Goal: Task Accomplishment & Management: Manage account settings

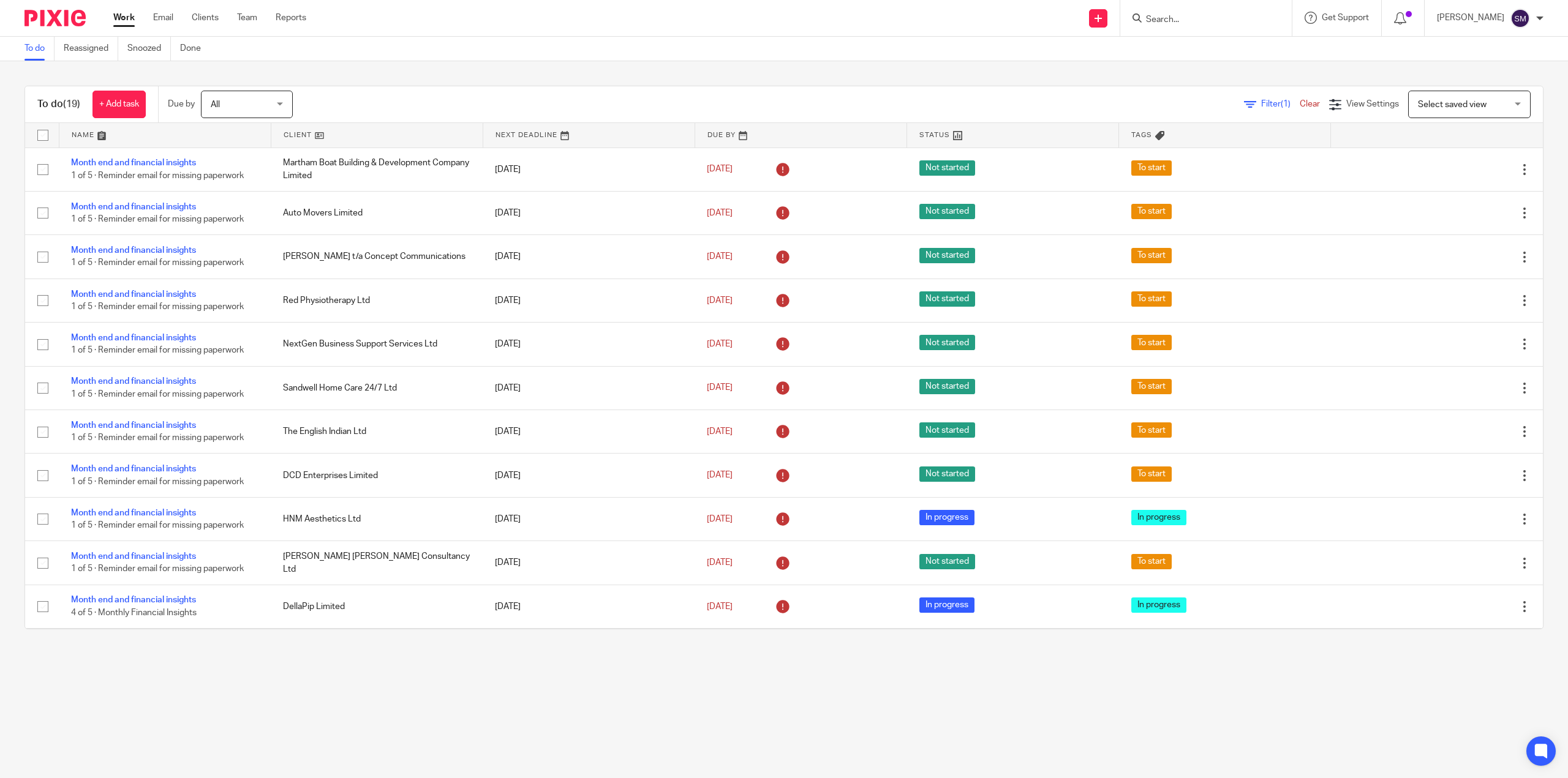
click at [260, 18] on ul "Work Email Clients Team Reports" at bounding box center [219, 17] width 211 height 12
click at [245, 20] on link "Team" at bounding box center [247, 17] width 20 height 12
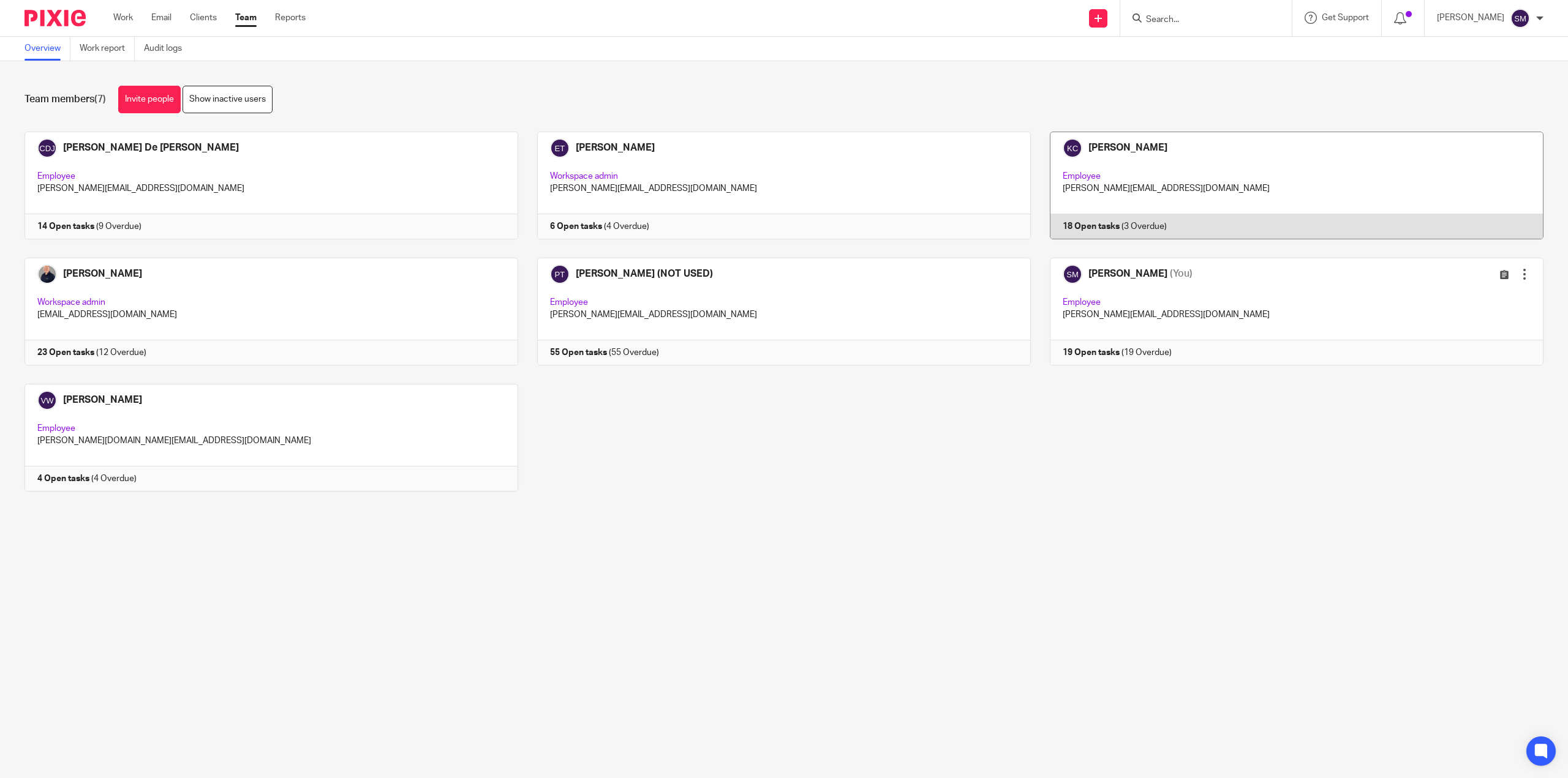
click at [1097, 229] on link at bounding box center [1287, 185] width 513 height 108
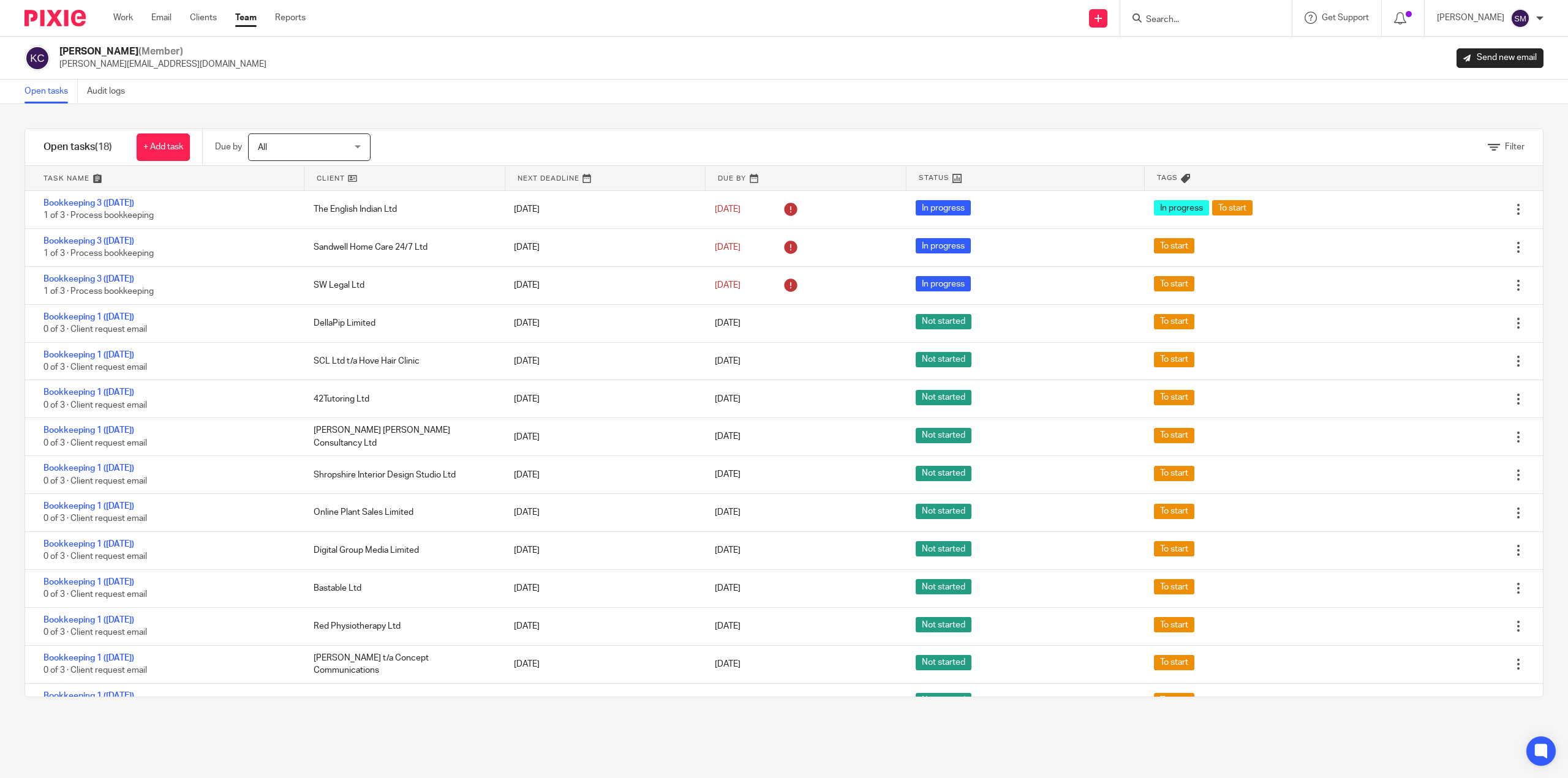
click at [245, 15] on link "Team" at bounding box center [245, 17] width 21 height 12
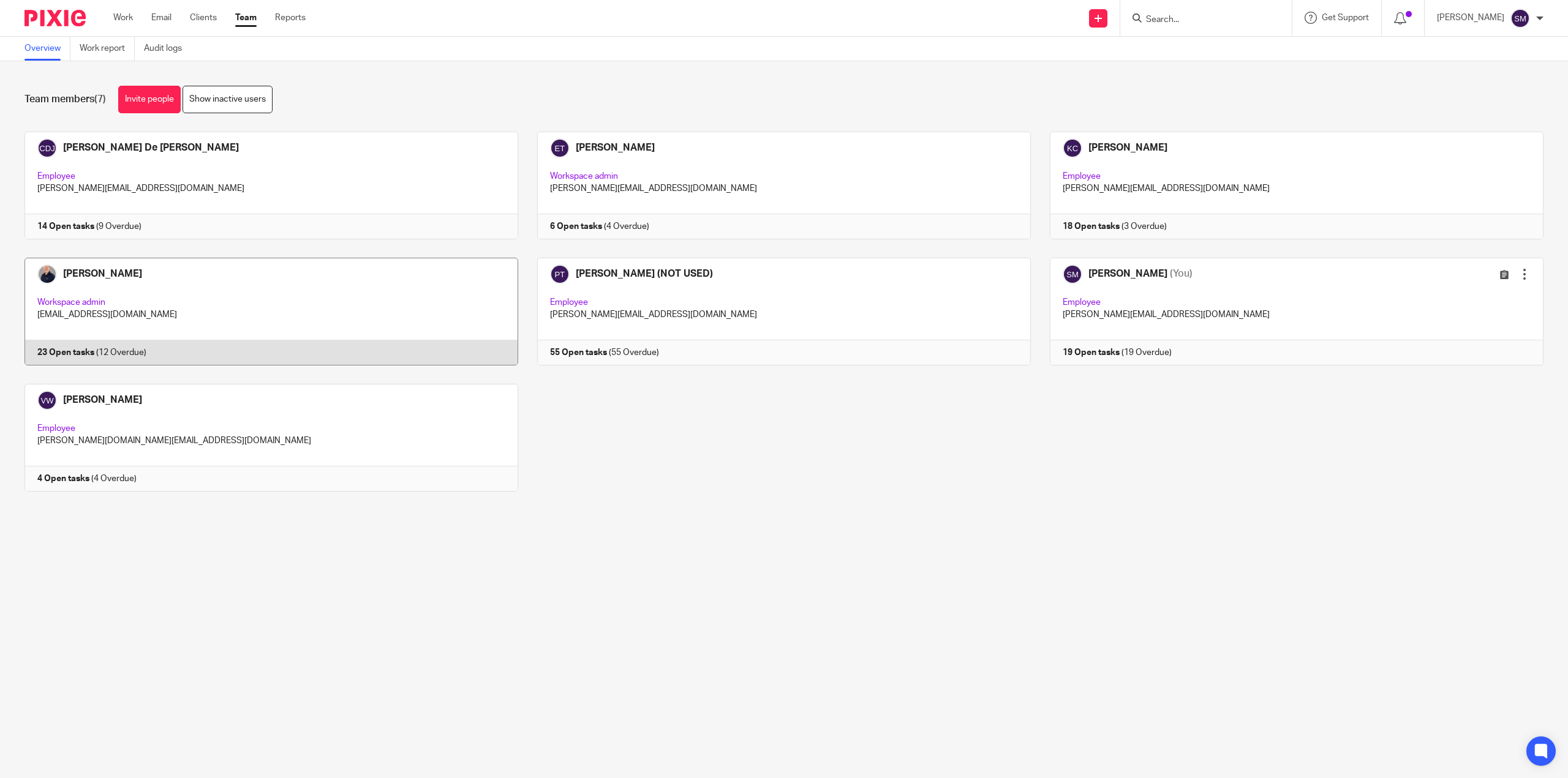
click at [83, 352] on link at bounding box center [262, 311] width 513 height 108
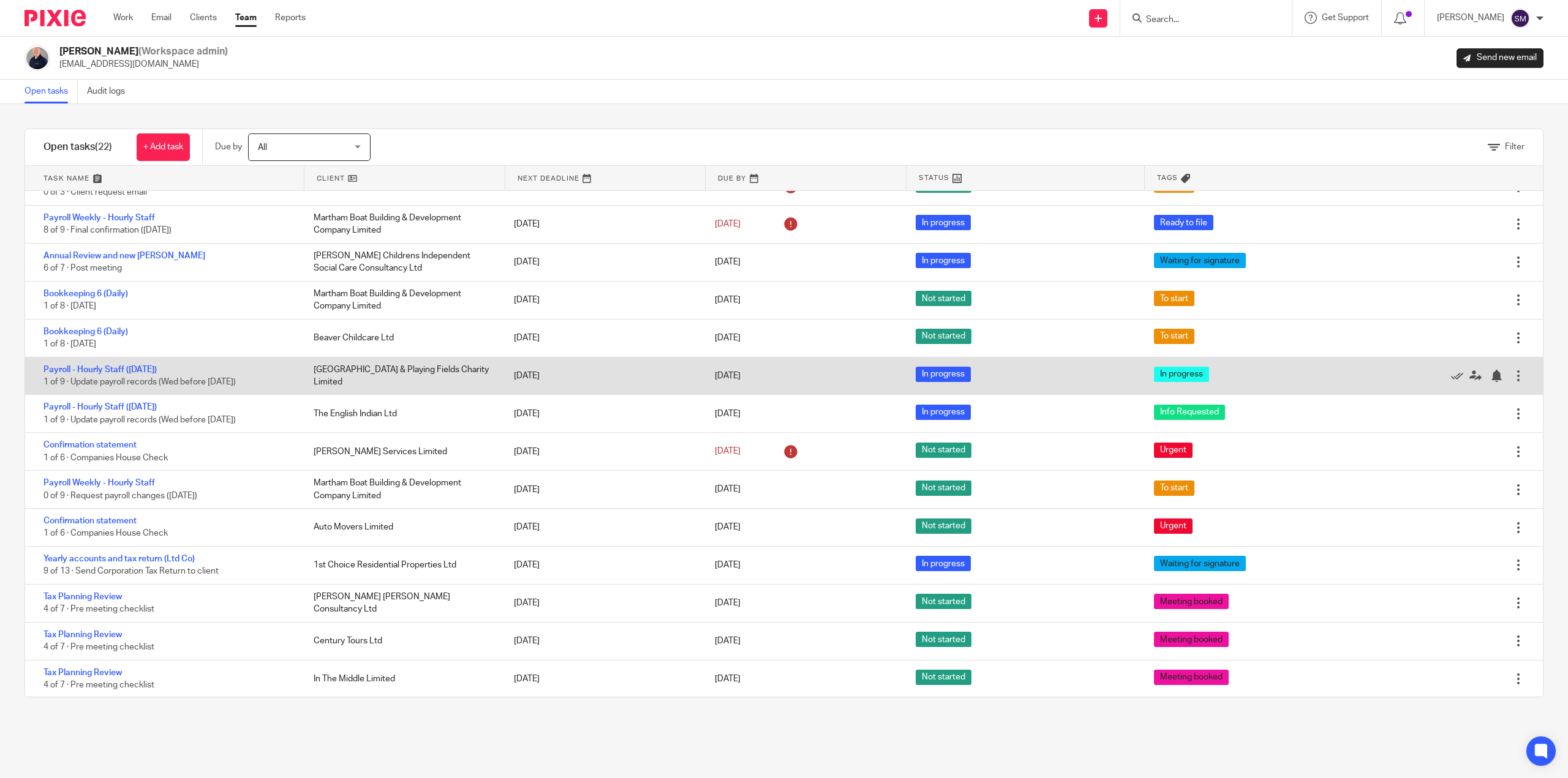
scroll to position [328, 0]
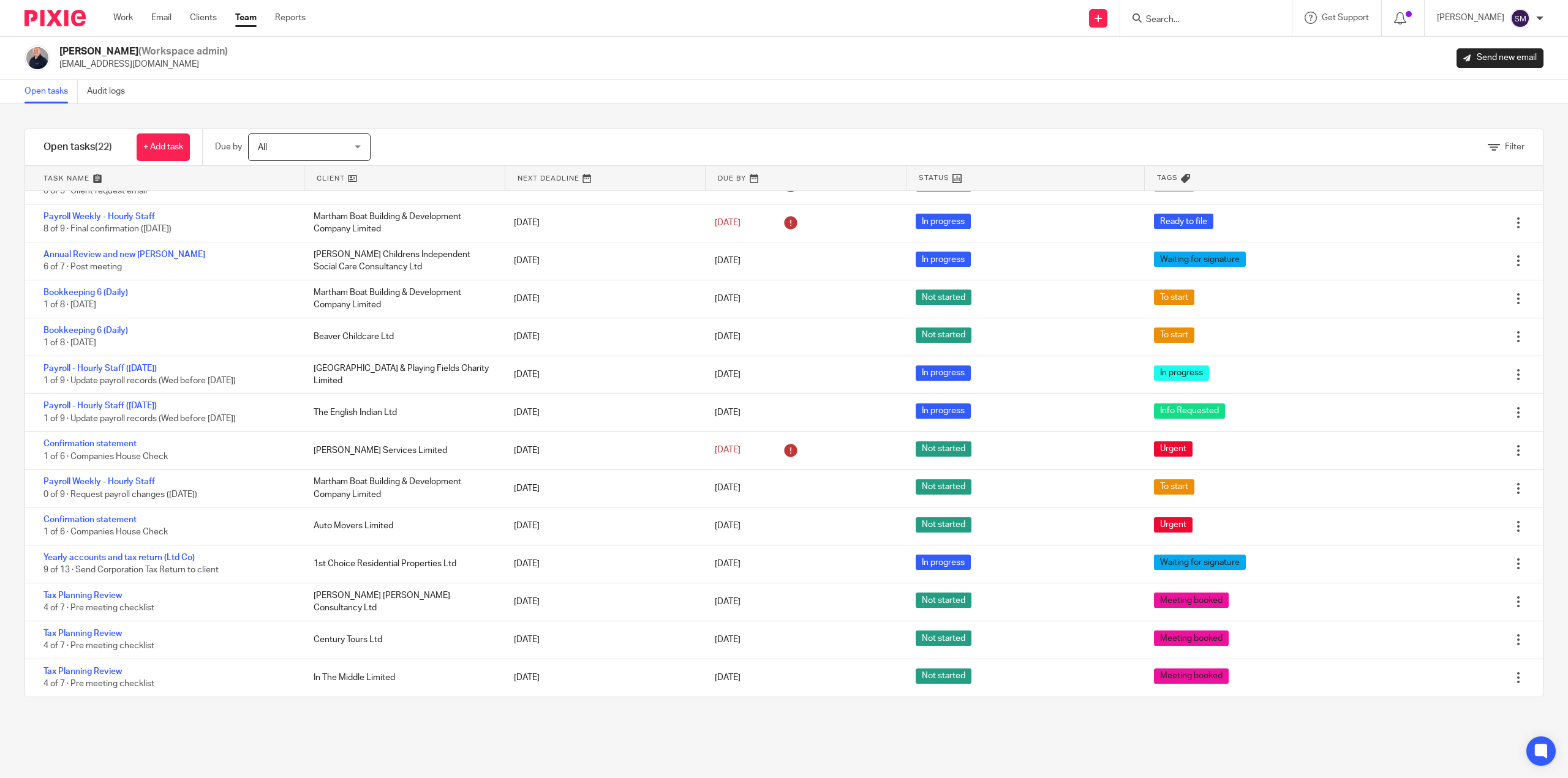
click at [260, 19] on ul "Work Email Clients Team Reports" at bounding box center [219, 17] width 211 height 12
click at [248, 17] on link "Team" at bounding box center [245, 17] width 21 height 12
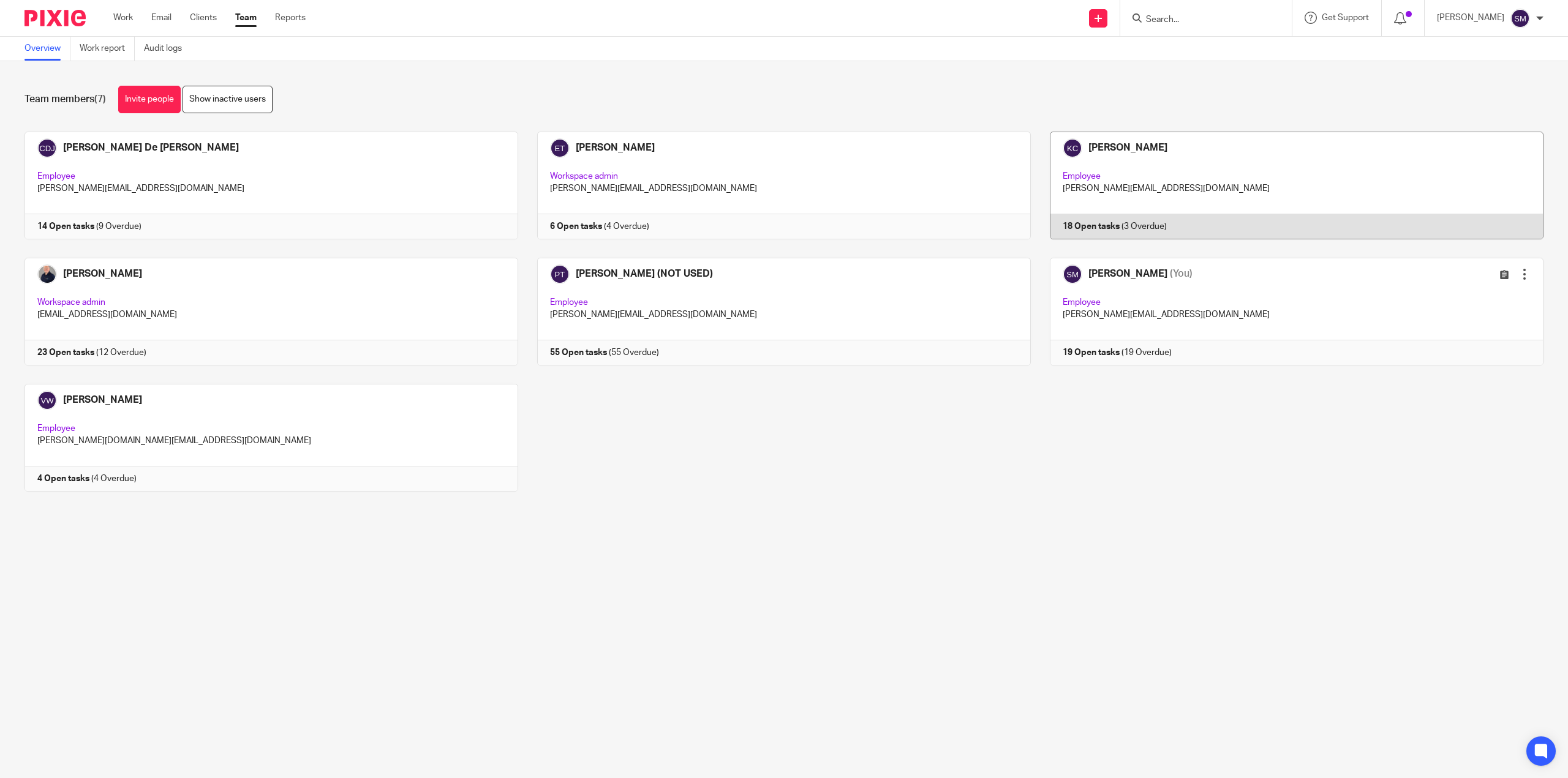
click at [1101, 228] on link at bounding box center [1287, 185] width 513 height 108
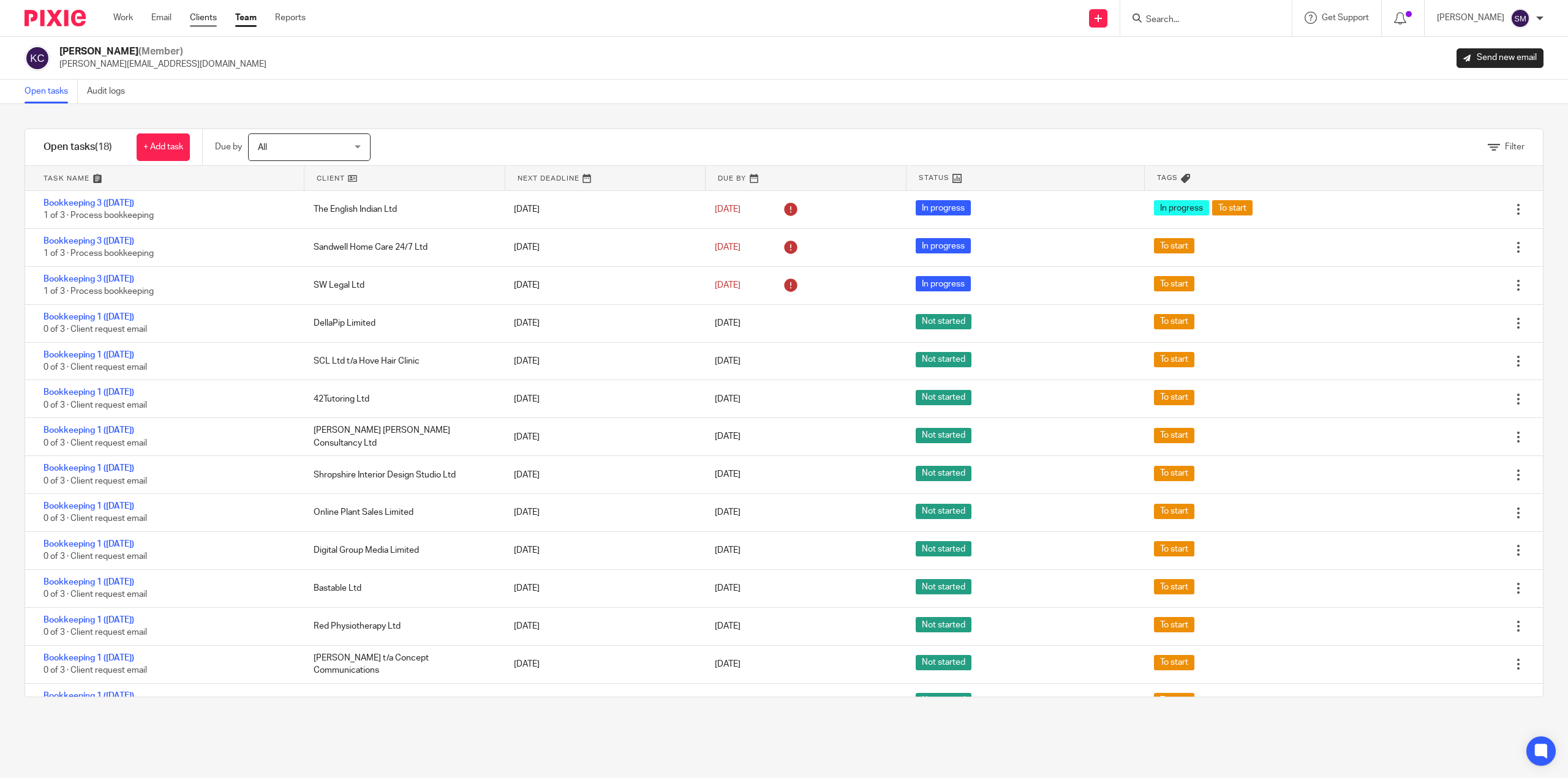
click at [192, 23] on link "Clients" at bounding box center [202, 17] width 27 height 12
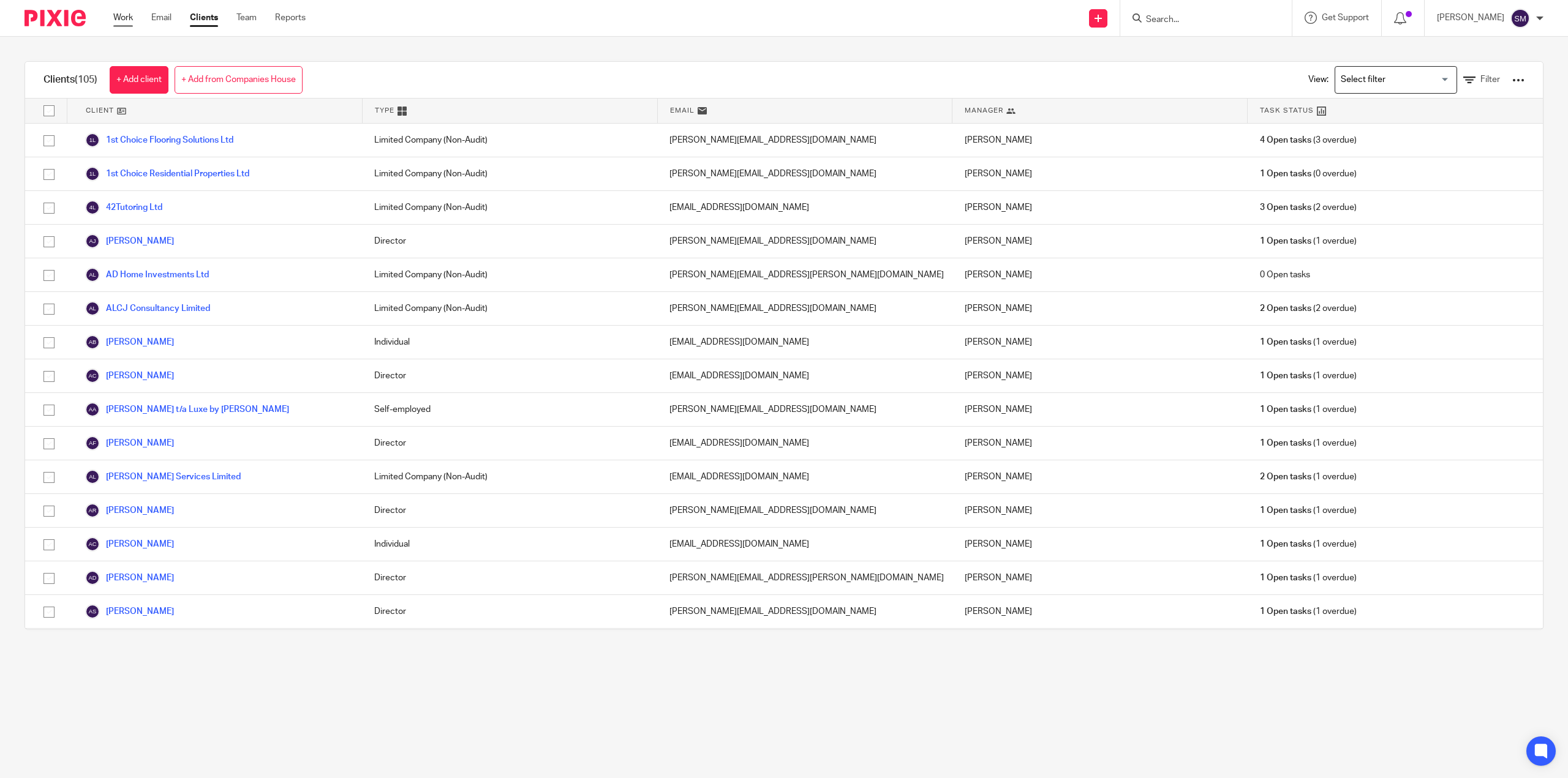
click at [113, 14] on link "Work" at bounding box center [123, 17] width 19 height 12
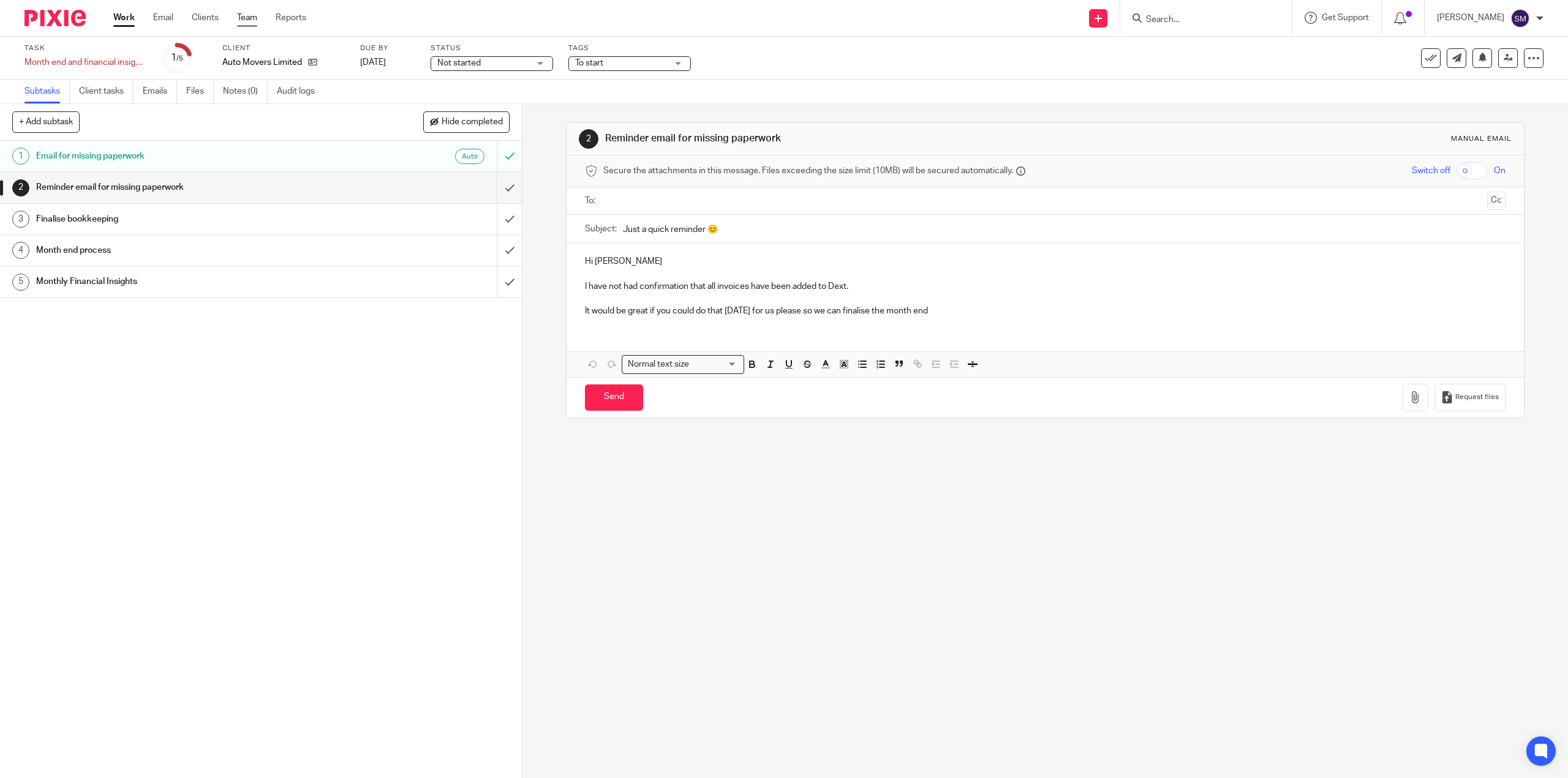
click at [248, 15] on link "Team" at bounding box center [247, 17] width 20 height 12
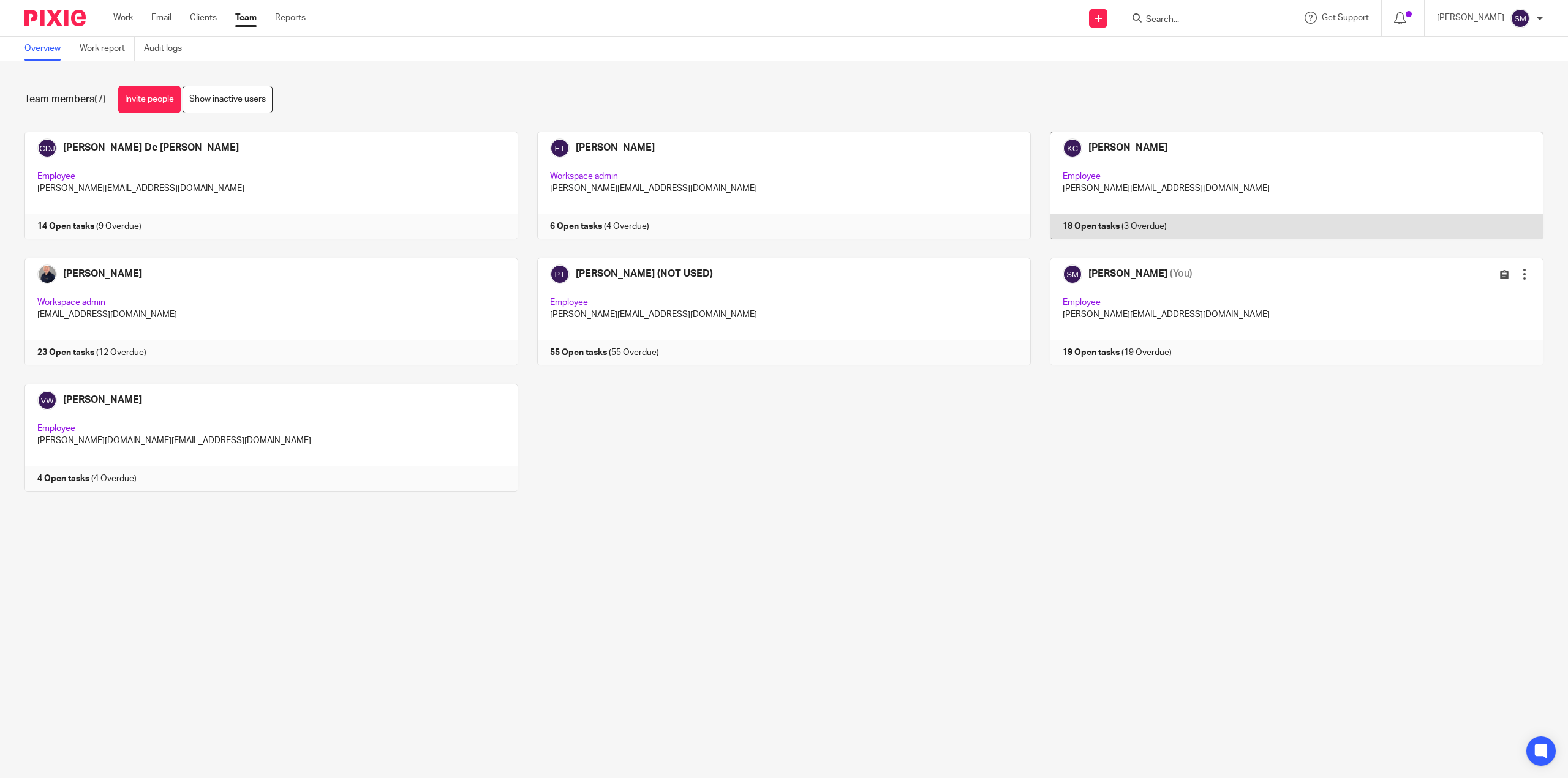
click at [1130, 171] on link at bounding box center [1287, 185] width 513 height 108
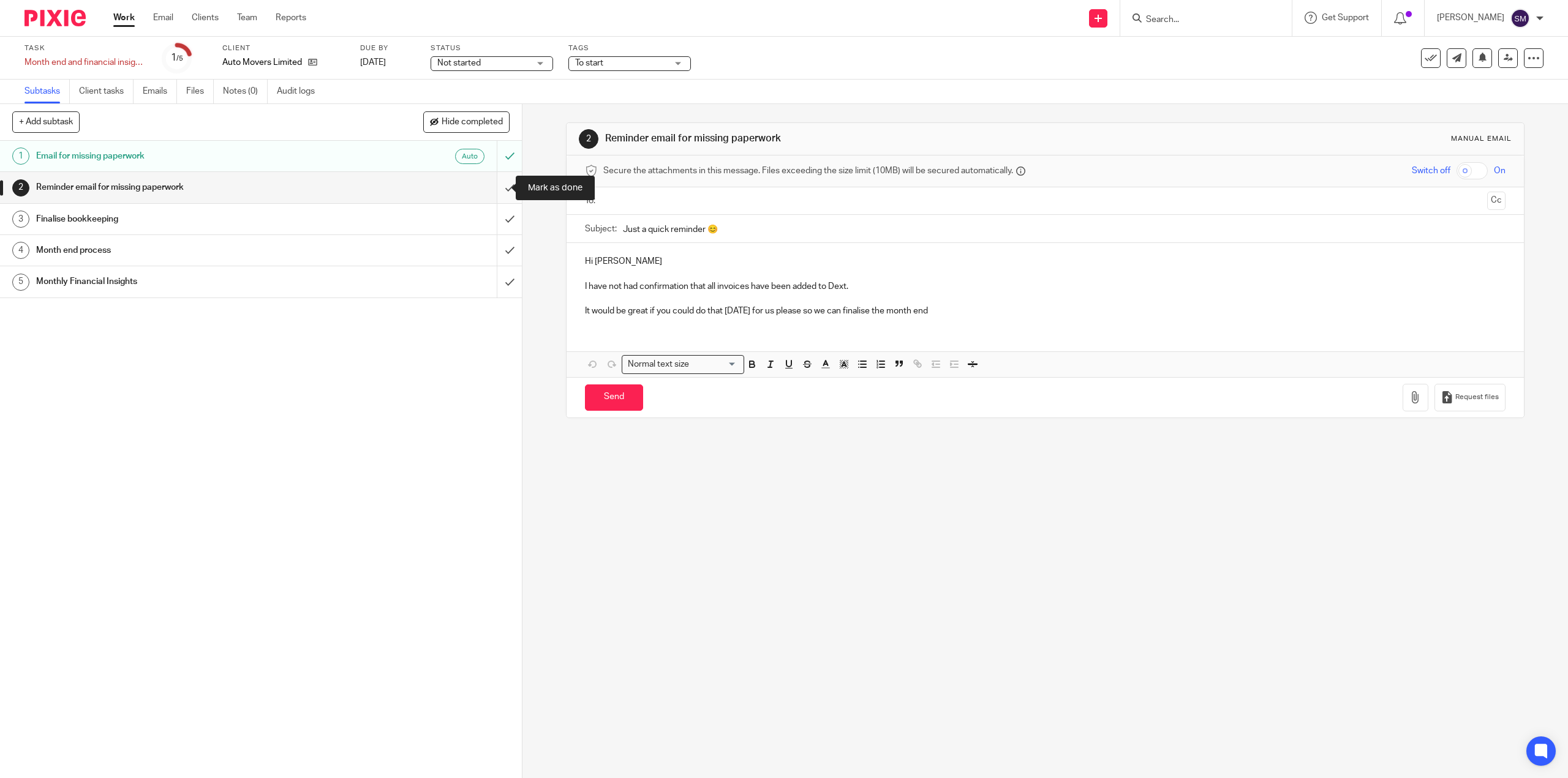
click at [492, 190] on input "submit" at bounding box center [261, 188] width 522 height 31
click at [529, 64] on span "Not started" at bounding box center [483, 63] width 92 height 13
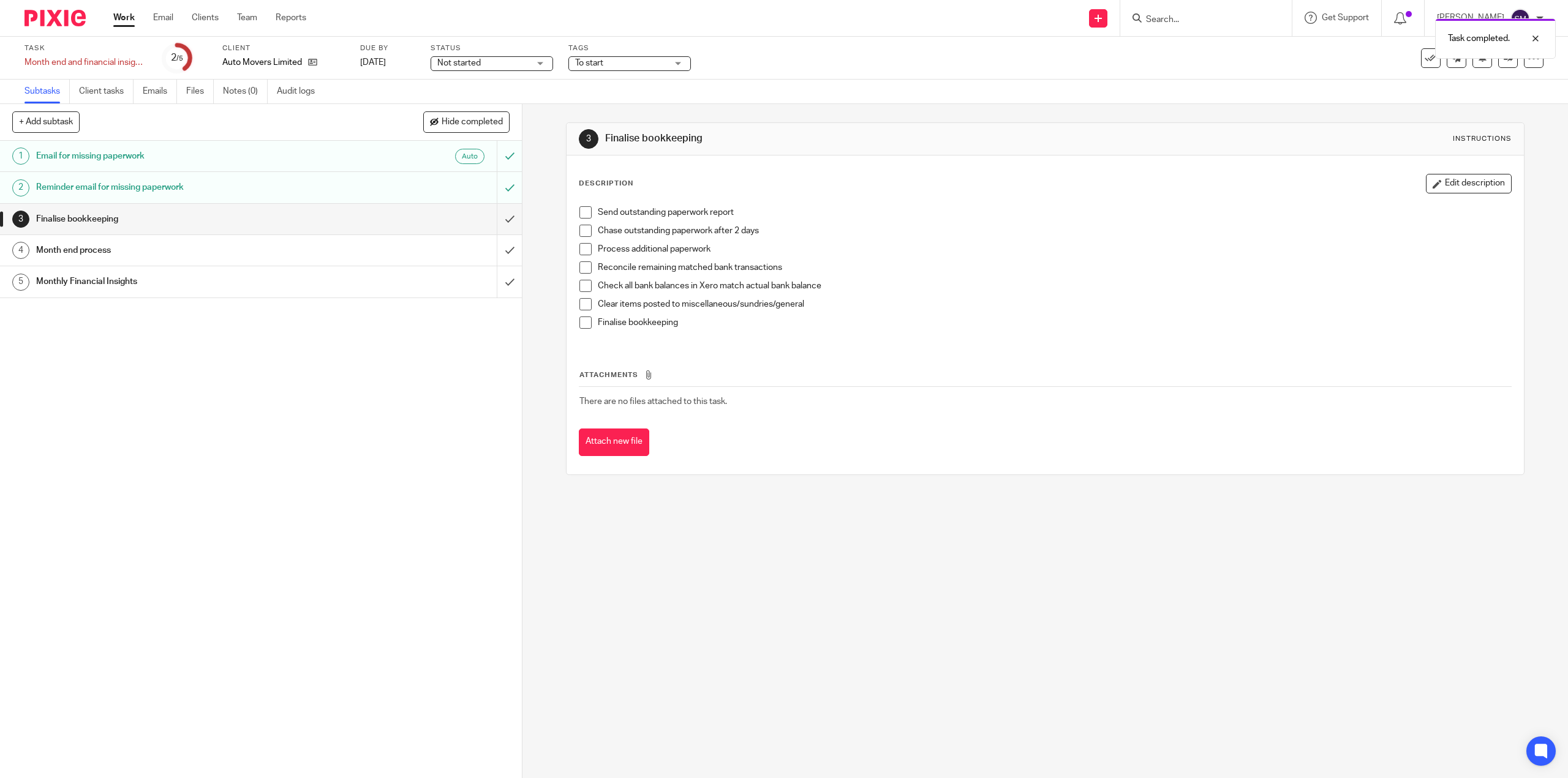
click at [490, 66] on span "Not started" at bounding box center [483, 63] width 92 height 13
click at [475, 110] on span "In progress" at bounding box center [460, 108] width 43 height 9
click at [790, 63] on div "Task Month end and financial insights Save Month end and financial insights 2 /…" at bounding box center [657, 58] width 1266 height 29
click at [607, 66] on span "To start" at bounding box center [620, 63] width 92 height 13
click at [602, 79] on li "To start" at bounding box center [630, 83] width 121 height 25
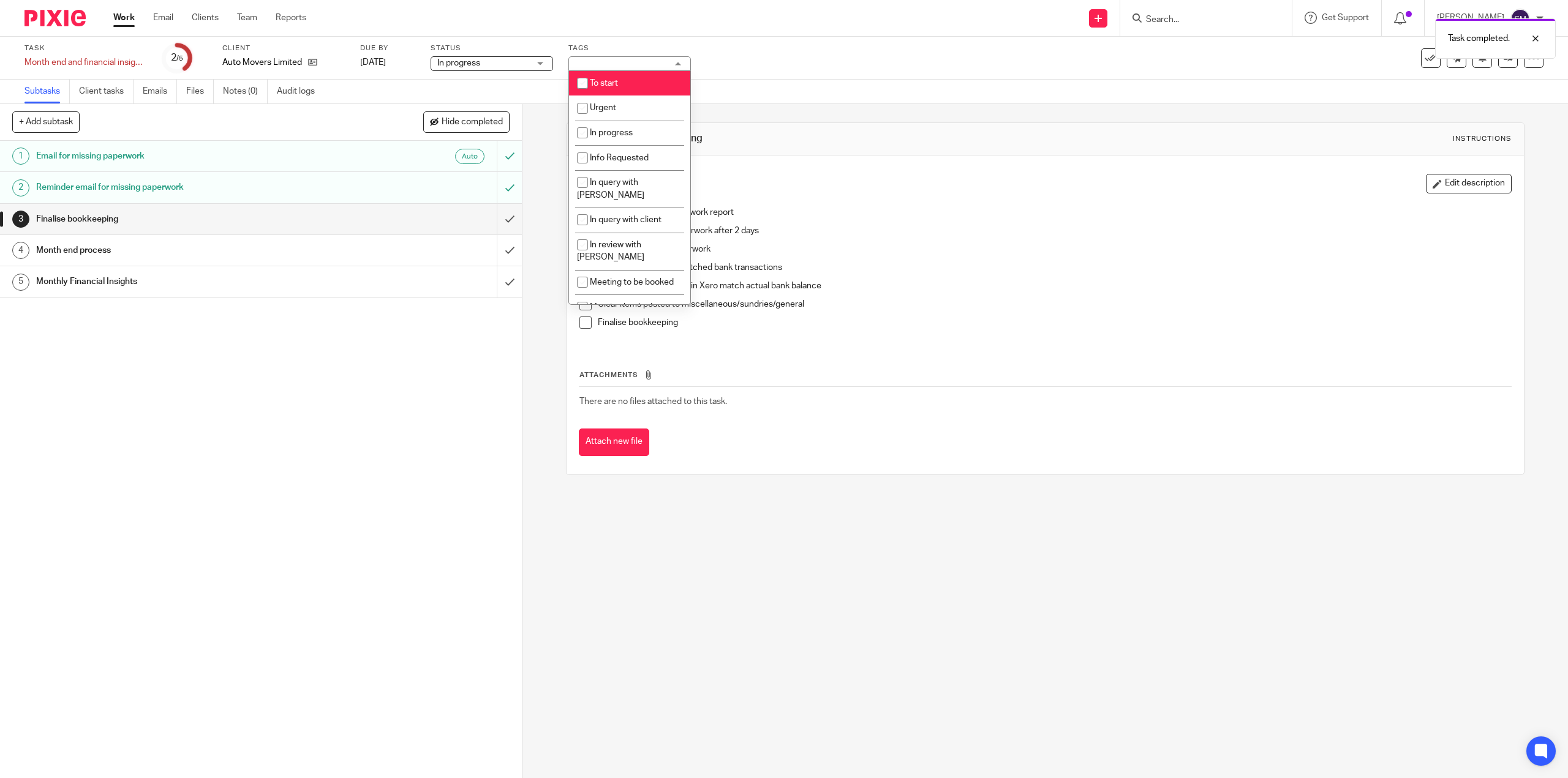
checkbox input "false"
click at [611, 121] on li "In progress" at bounding box center [630, 133] width 121 height 25
checkbox input "true"
click at [782, 74] on div "Task Month end and financial insights Save Month end and financial insights 2 /…" at bounding box center [784, 57] width 1568 height 43
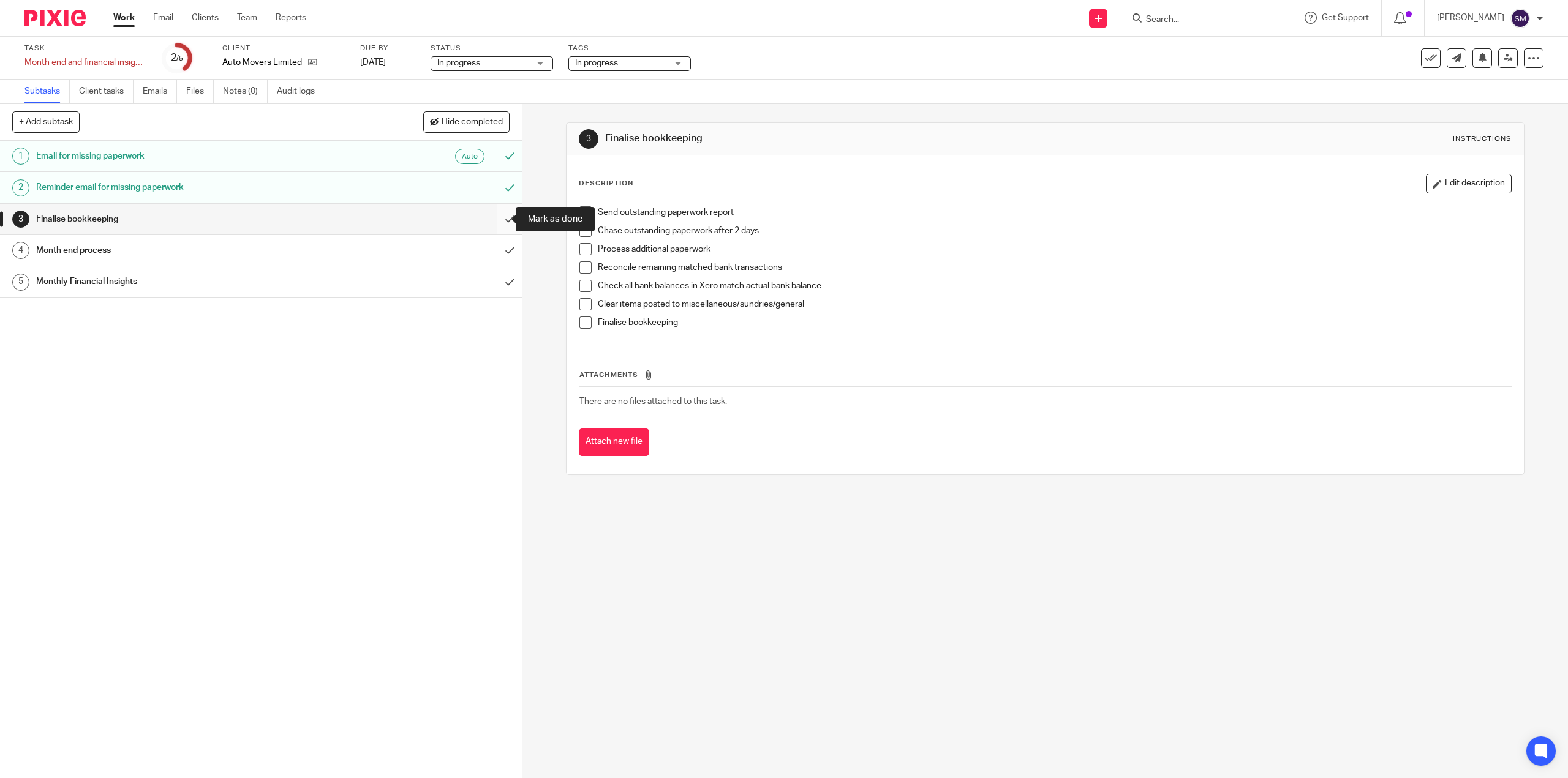
click at [496, 225] on input "submit" at bounding box center [261, 219] width 522 height 31
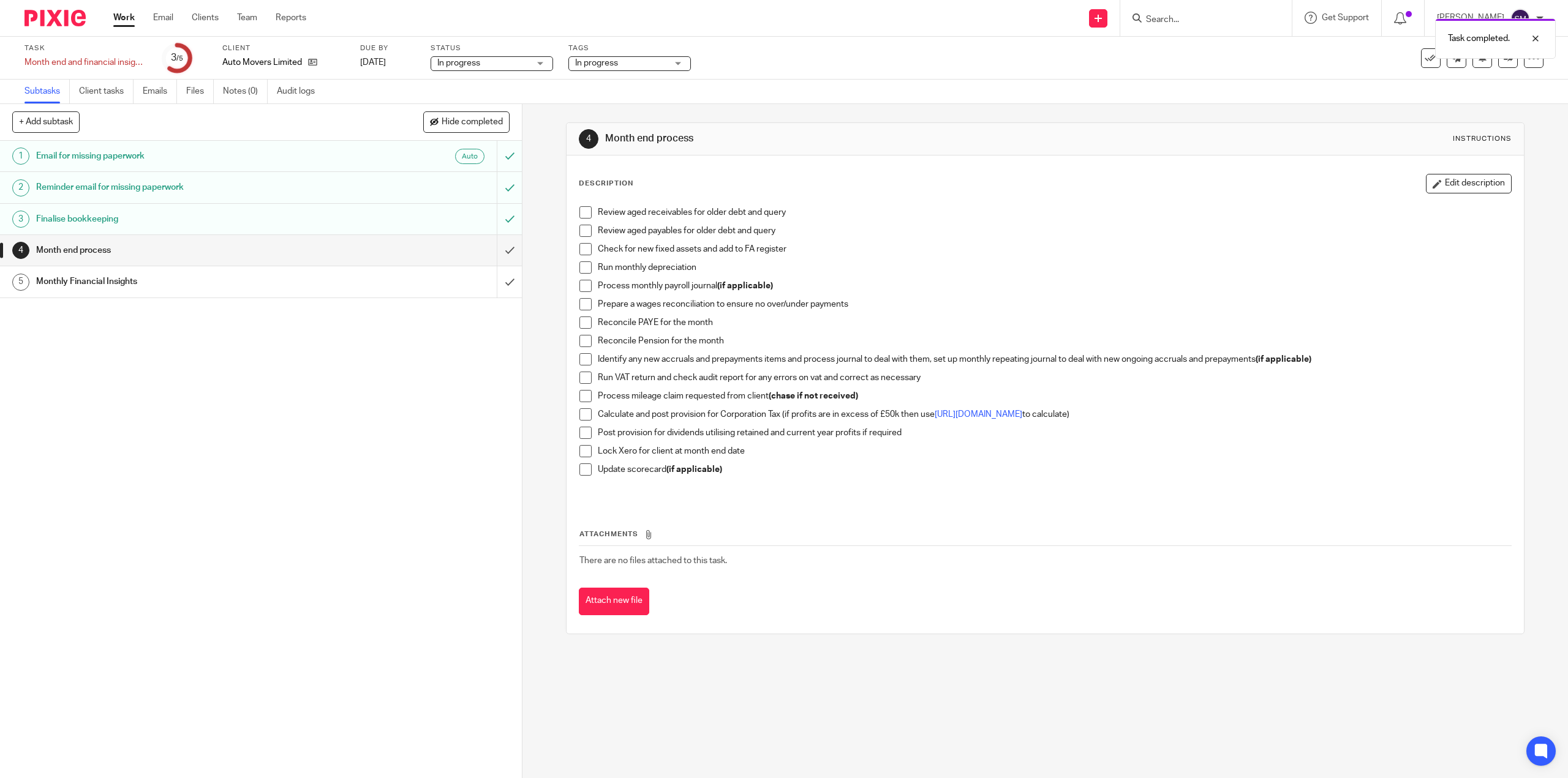
click at [89, 219] on h1 "Finalise bookkeeping" at bounding box center [185, 219] width 299 height 19
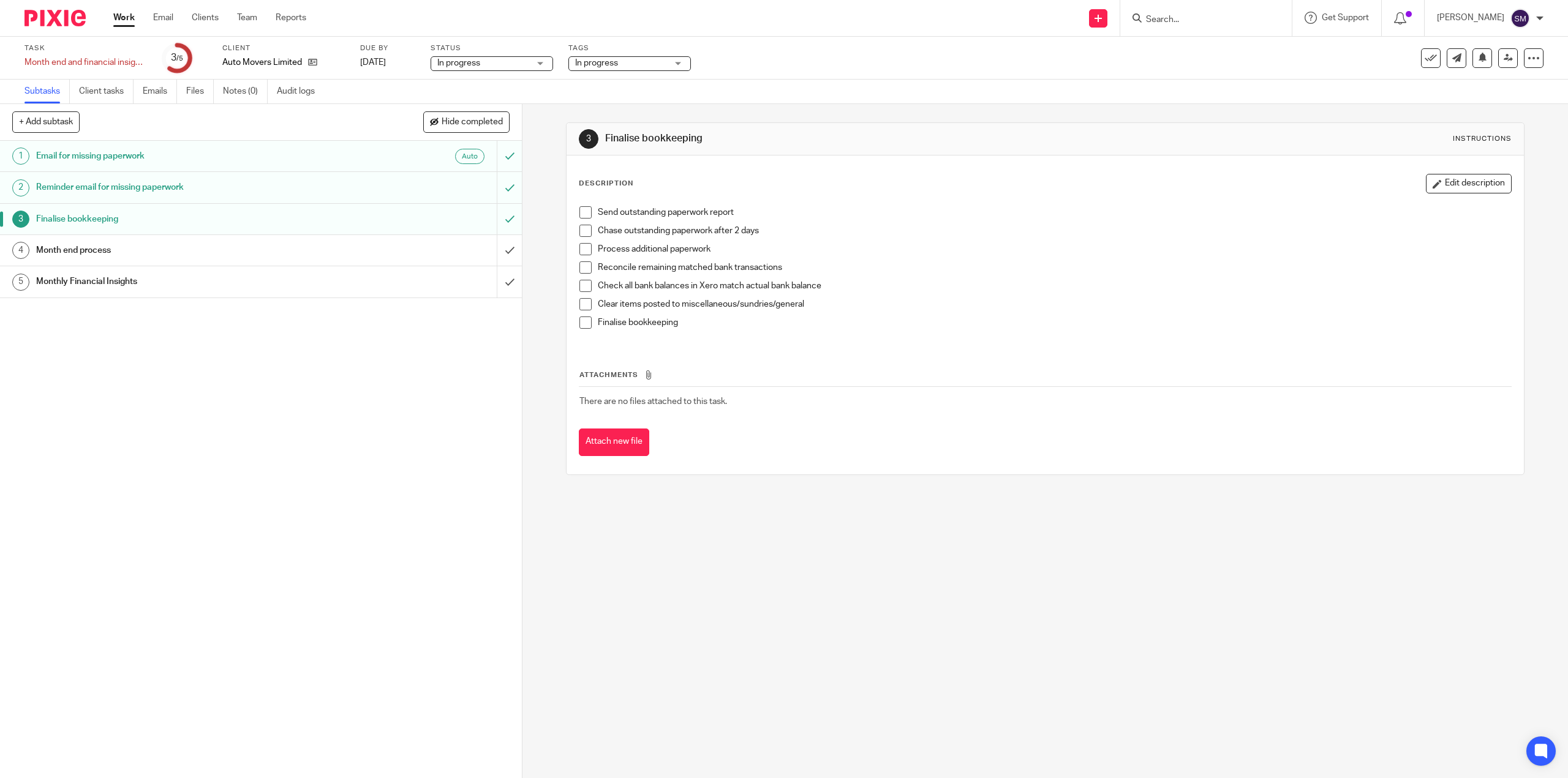
click at [69, 254] on h1 "Month end process" at bounding box center [185, 250] width 299 height 19
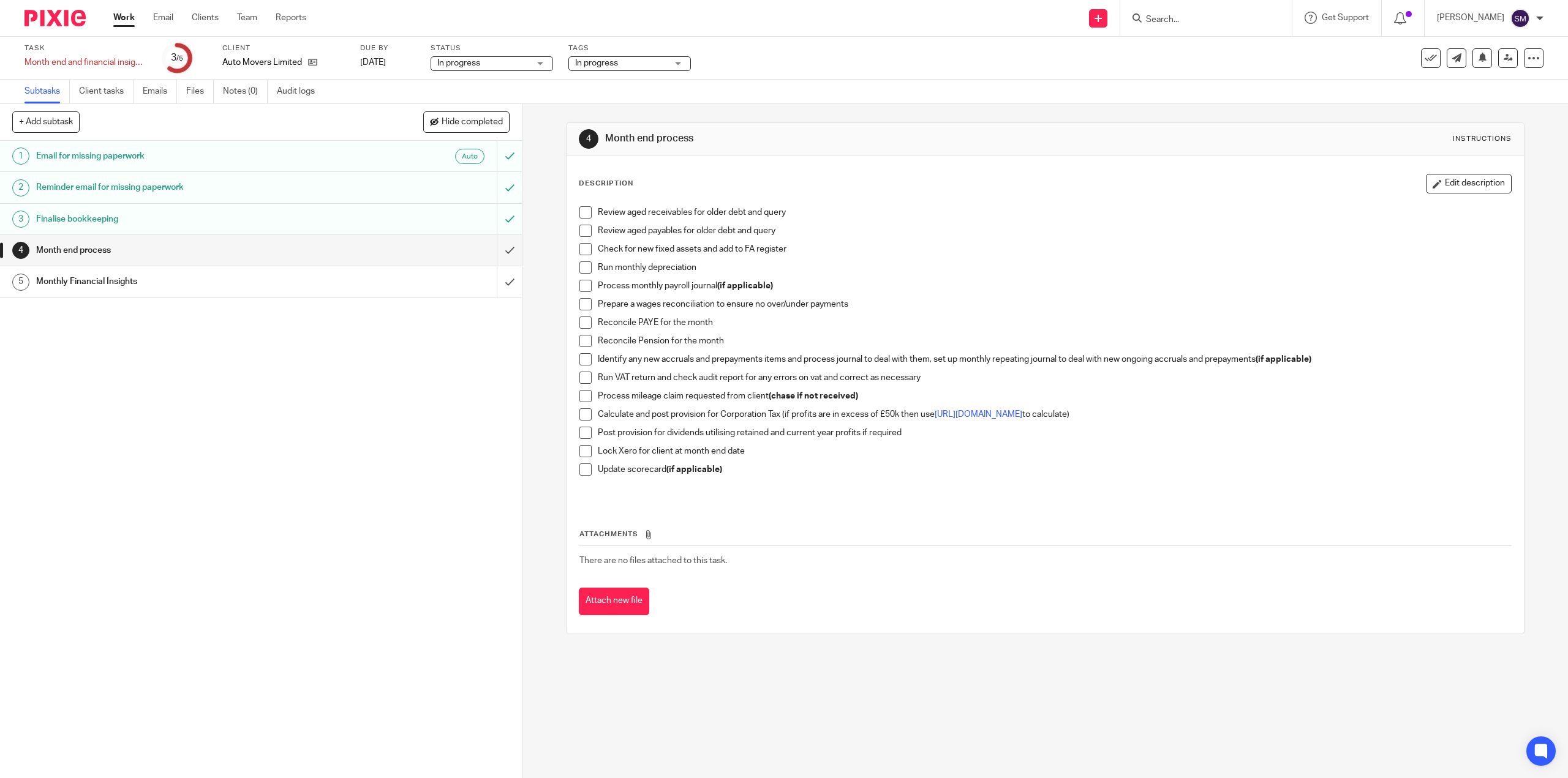
click at [586, 215] on span at bounding box center [585, 212] width 12 height 12
click at [584, 233] on span at bounding box center [585, 231] width 12 height 12
click at [589, 248] on li "Check for new fixed assets and add to FA register" at bounding box center [1044, 252] width 931 height 19
click at [584, 248] on span at bounding box center [585, 249] width 12 height 12
click at [586, 267] on span at bounding box center [585, 267] width 12 height 12
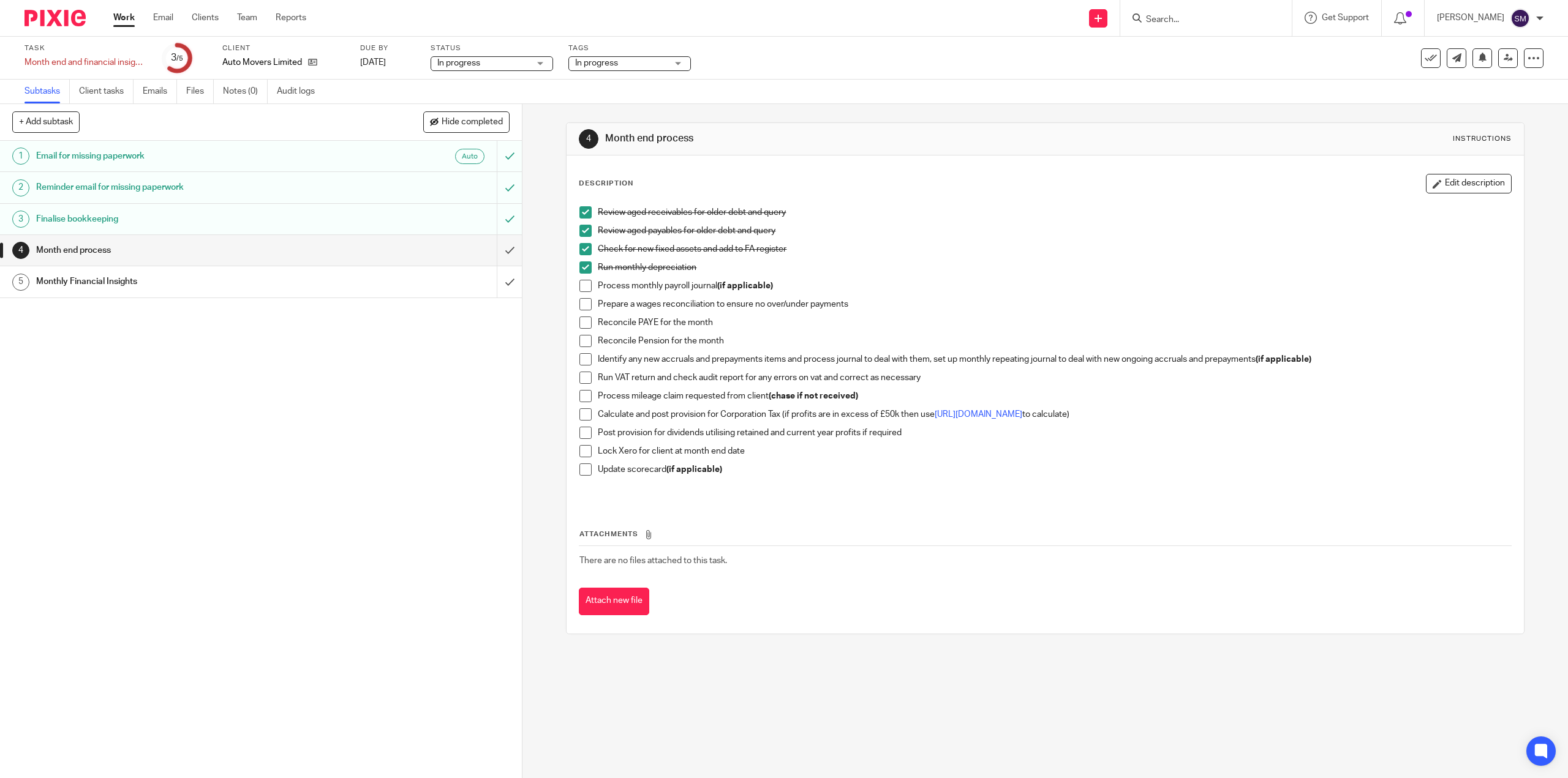
click at [586, 290] on span at bounding box center [585, 286] width 12 height 12
click at [584, 305] on span at bounding box center [585, 304] width 12 height 12
click at [580, 321] on span at bounding box center [585, 322] width 12 height 12
click at [586, 339] on span at bounding box center [585, 341] width 12 height 12
click at [586, 363] on span at bounding box center [585, 359] width 12 height 12
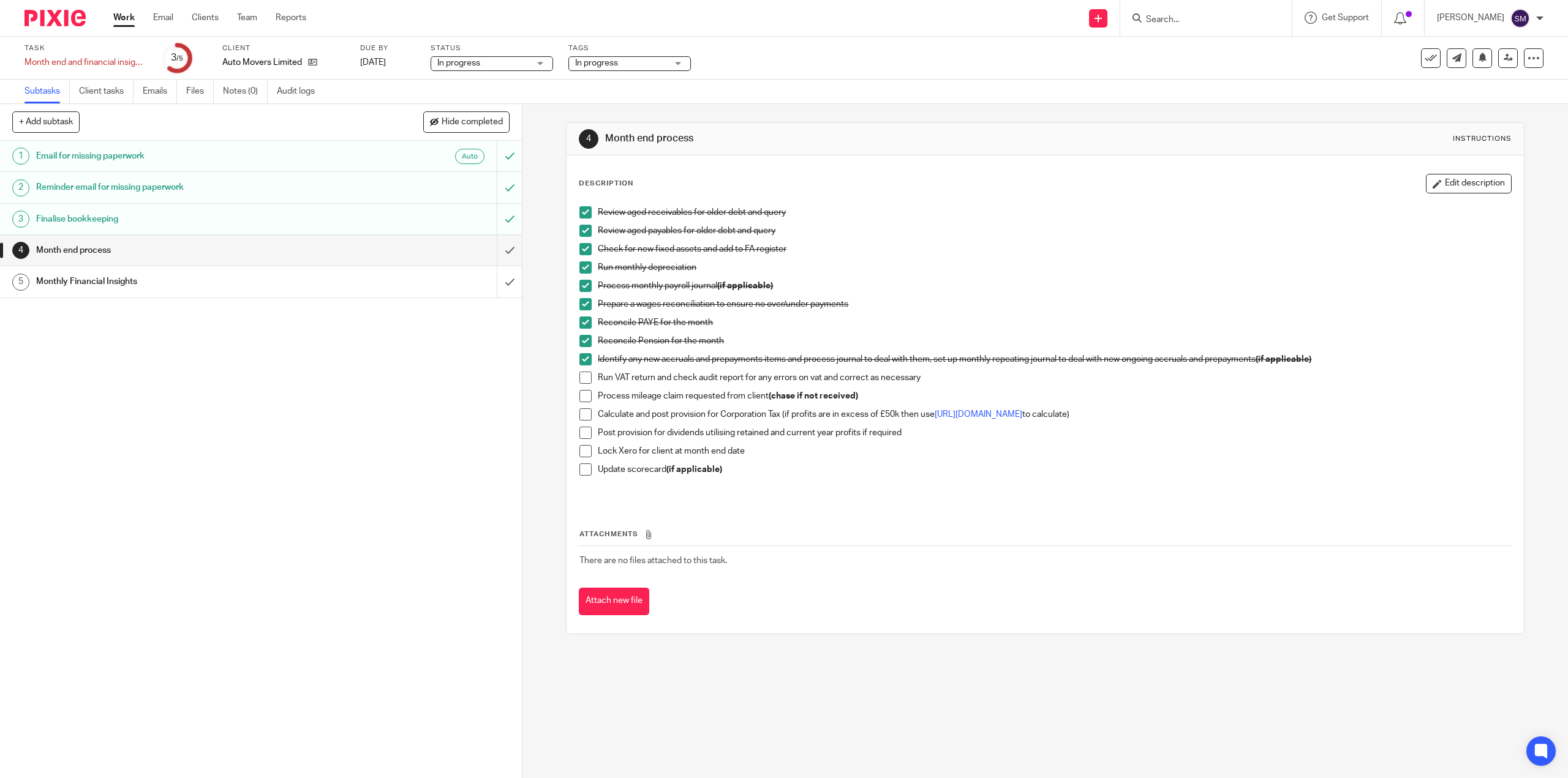
click at [584, 378] on span at bounding box center [585, 377] width 12 height 12
click at [581, 396] on span at bounding box center [585, 396] width 12 height 12
click at [579, 413] on span at bounding box center [585, 414] width 12 height 12
click at [582, 435] on span at bounding box center [585, 432] width 12 height 12
click at [586, 452] on span at bounding box center [585, 451] width 12 height 12
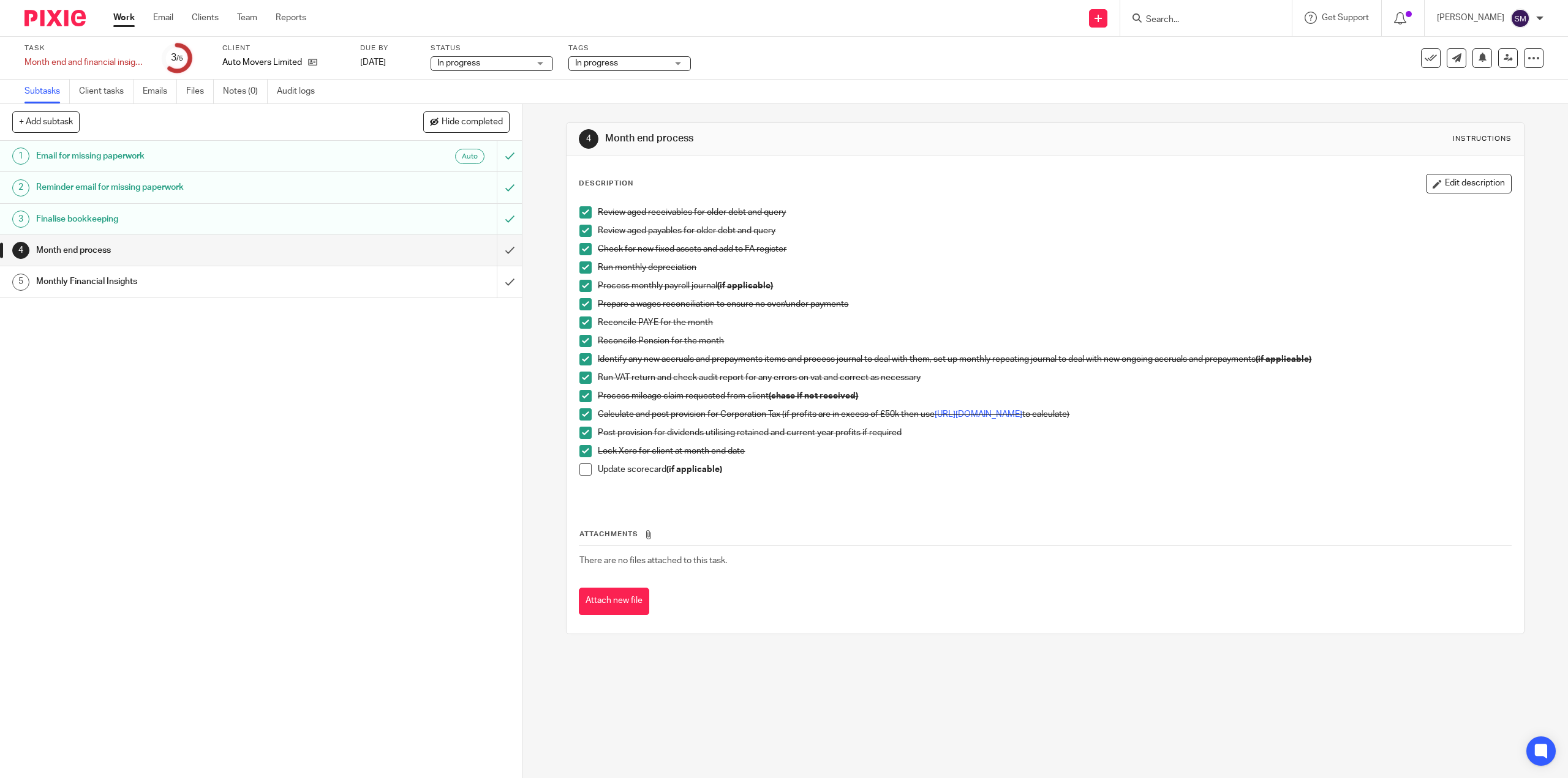
click at [586, 465] on span at bounding box center [585, 469] width 12 height 12
click at [501, 248] on input "submit" at bounding box center [261, 250] width 522 height 31
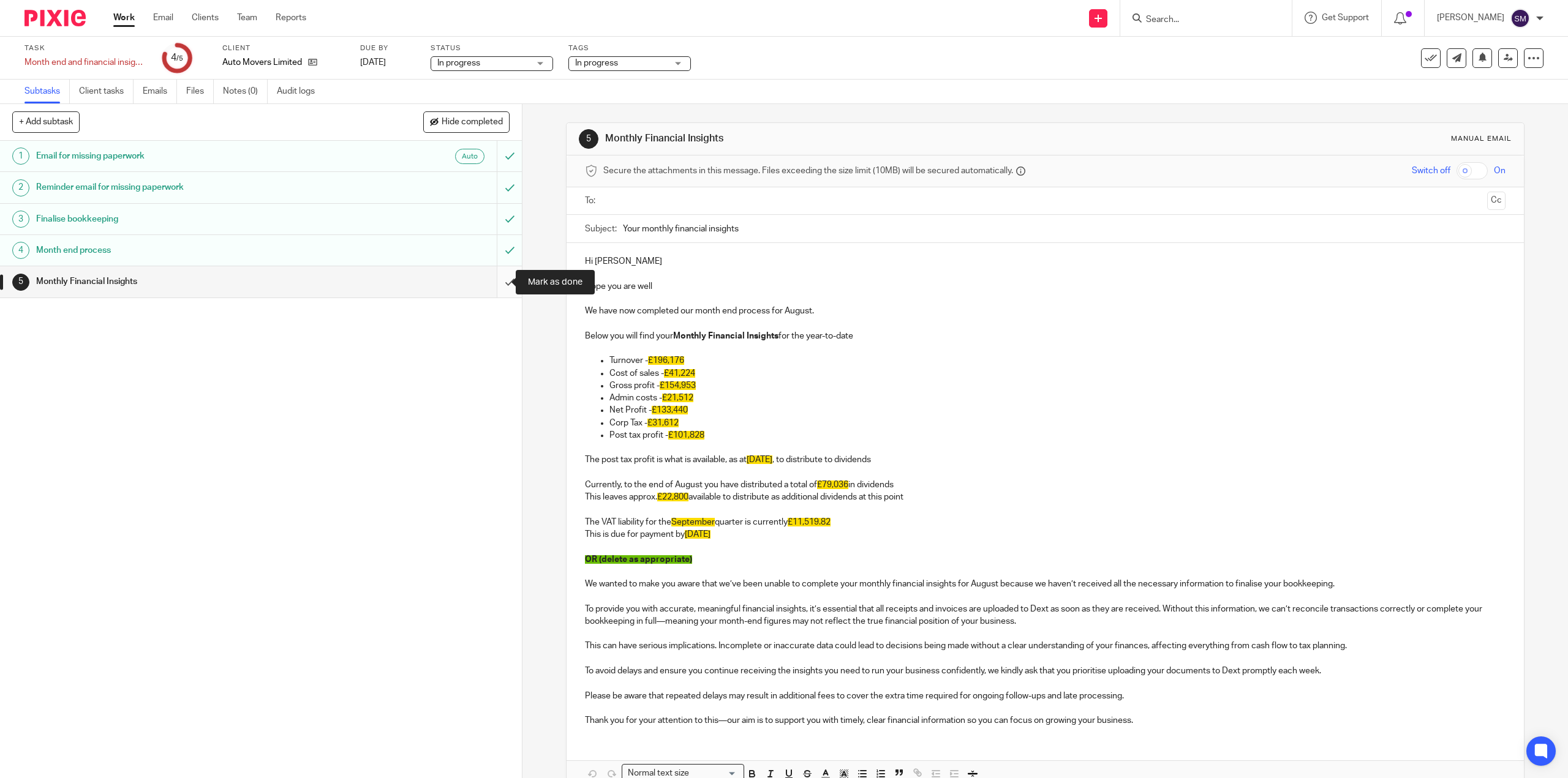
click at [498, 281] on input "submit" at bounding box center [261, 282] width 522 height 31
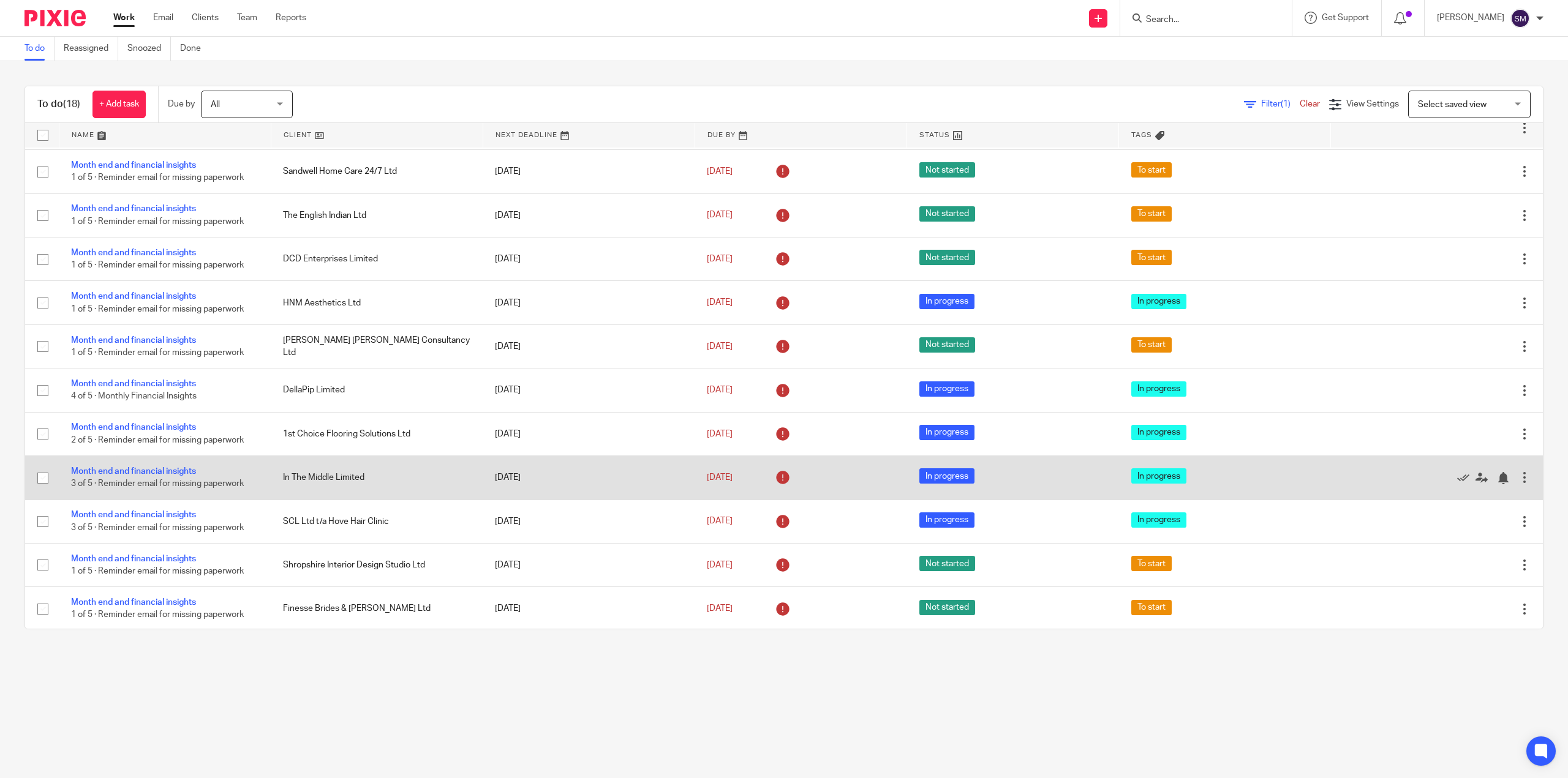
scroll to position [305, 0]
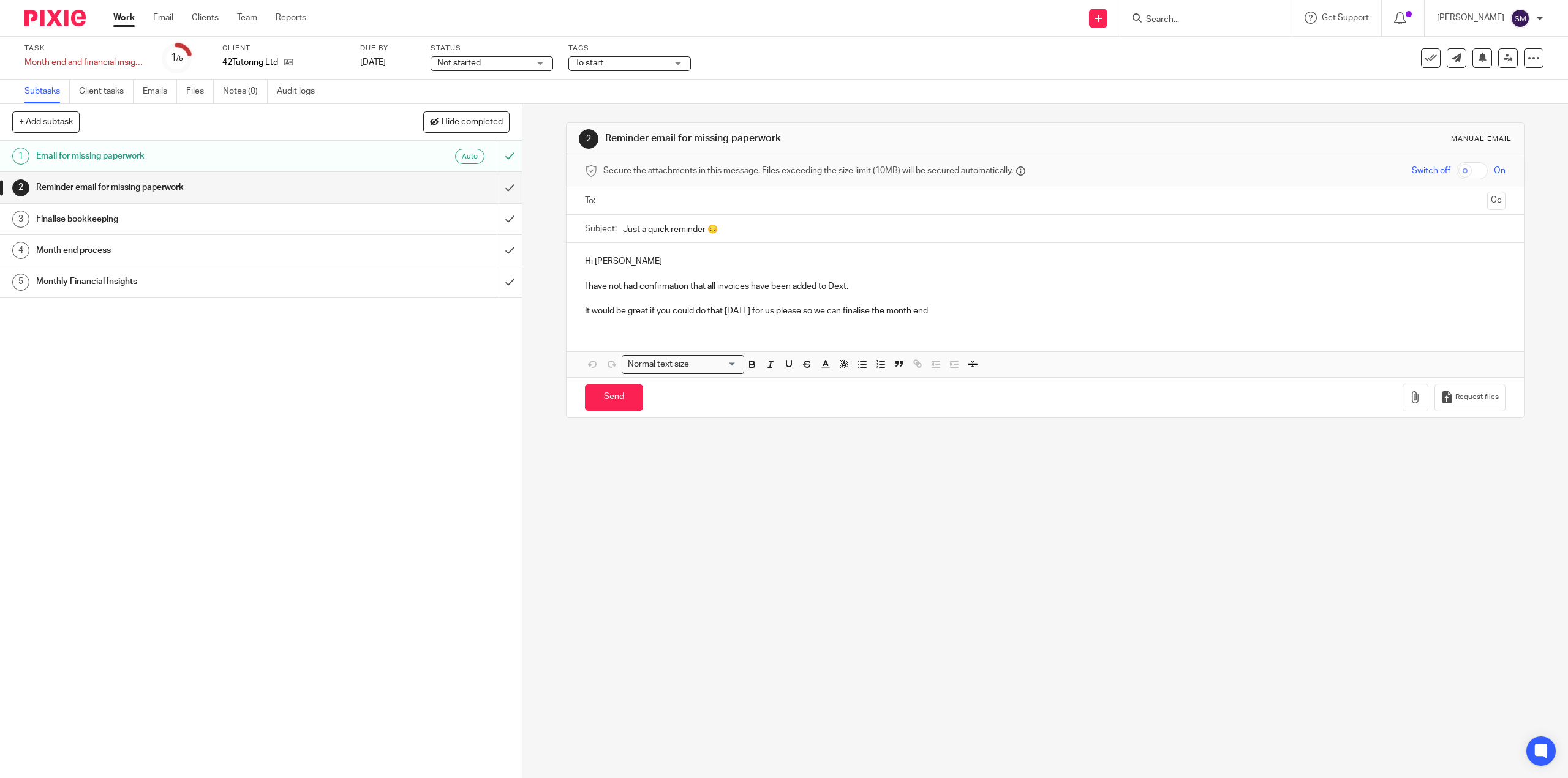
click at [513, 61] on span "Not started" at bounding box center [483, 63] width 92 height 13
click at [468, 109] on span "In progress" at bounding box center [460, 108] width 43 height 9
click at [620, 59] on span "To start" at bounding box center [620, 63] width 92 height 13
click at [594, 83] on span "To start" at bounding box center [603, 83] width 28 height 9
checkbox input "false"
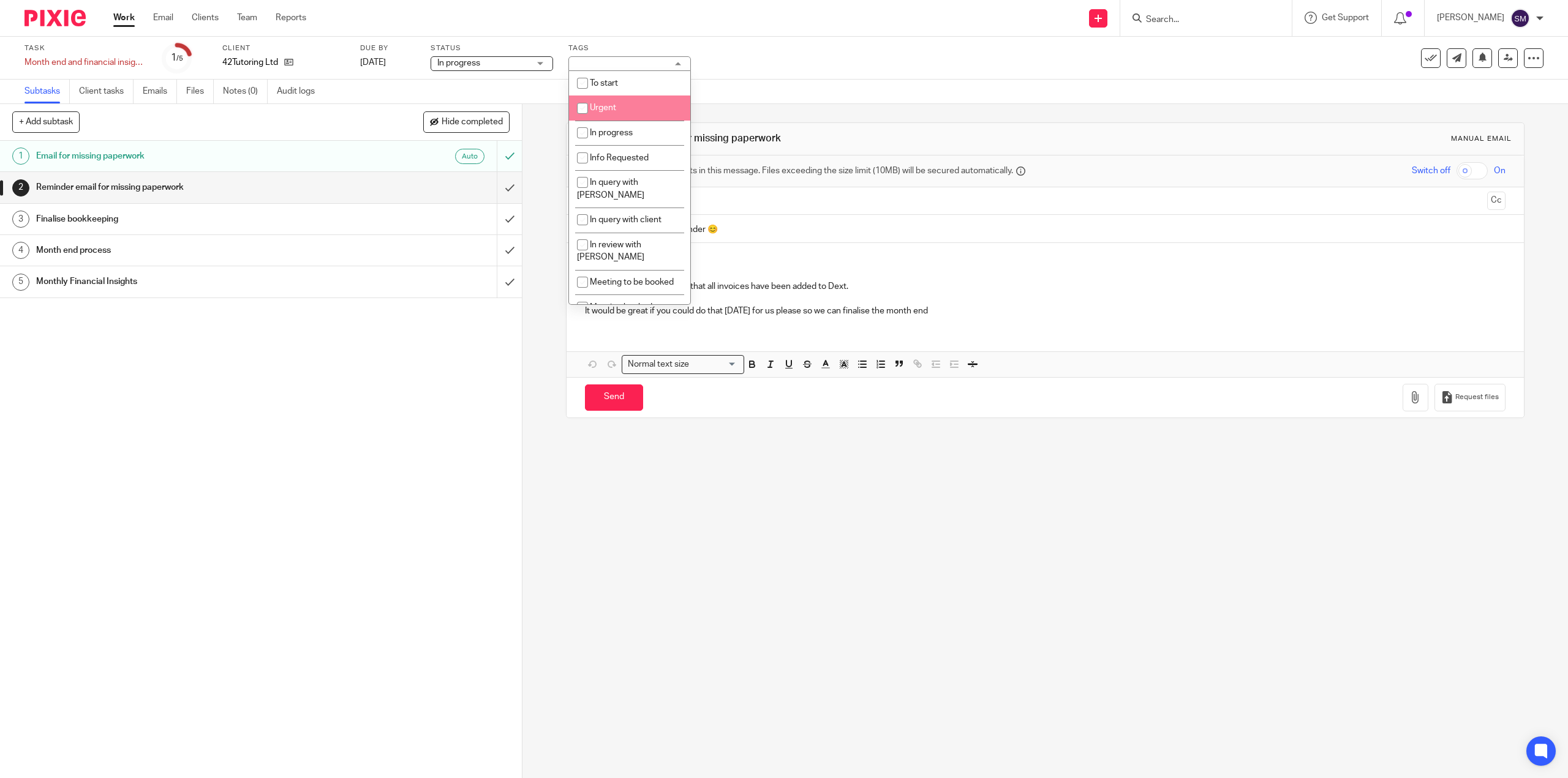
click at [590, 122] on input "checkbox" at bounding box center [582, 133] width 23 height 23
checkbox input "true"
click at [759, 68] on div "Task Month end and financial insights Save Month end and financial insights 1 /…" at bounding box center [657, 58] width 1266 height 29
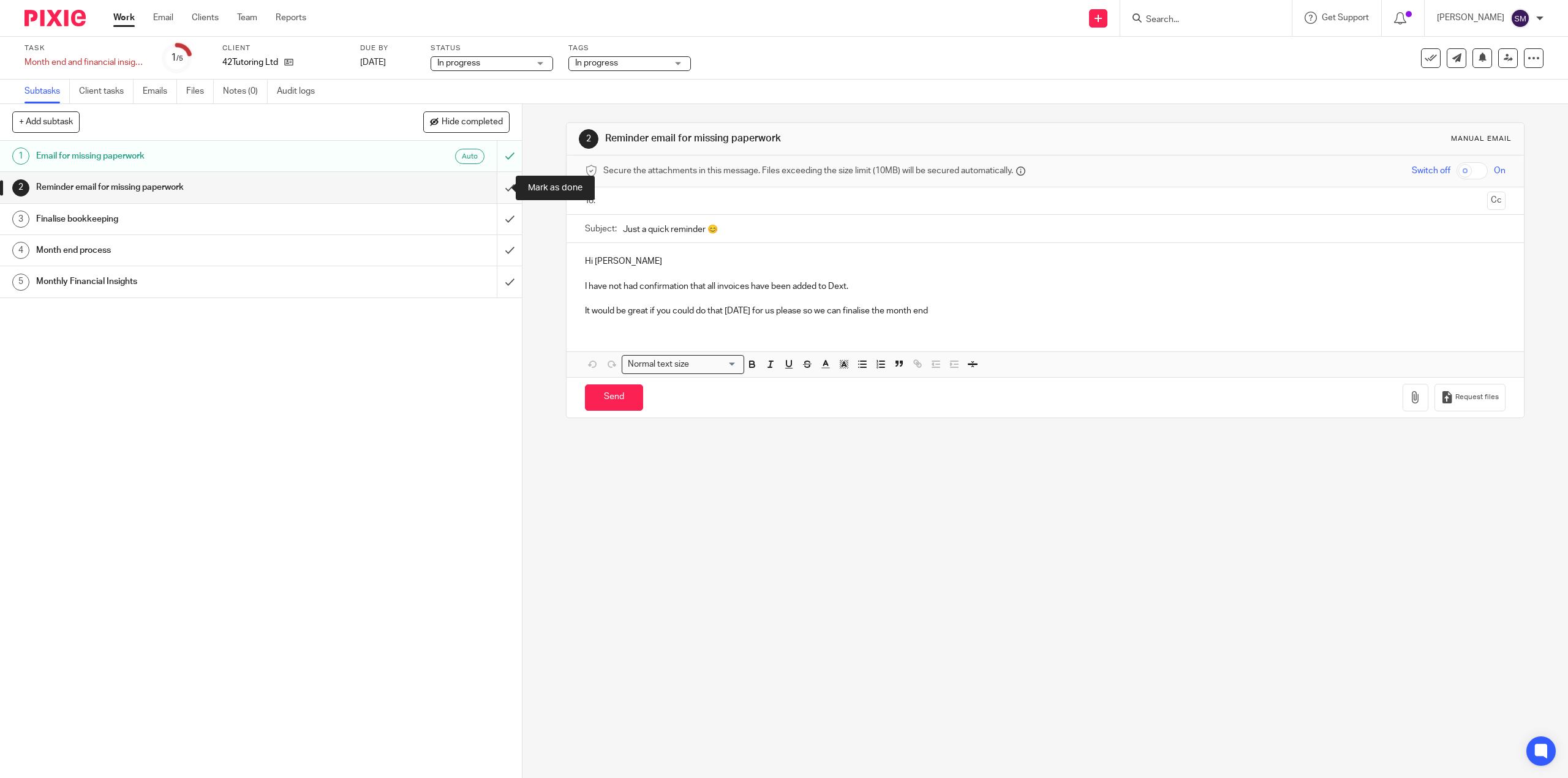
click at [493, 182] on input "submit" at bounding box center [261, 188] width 522 height 31
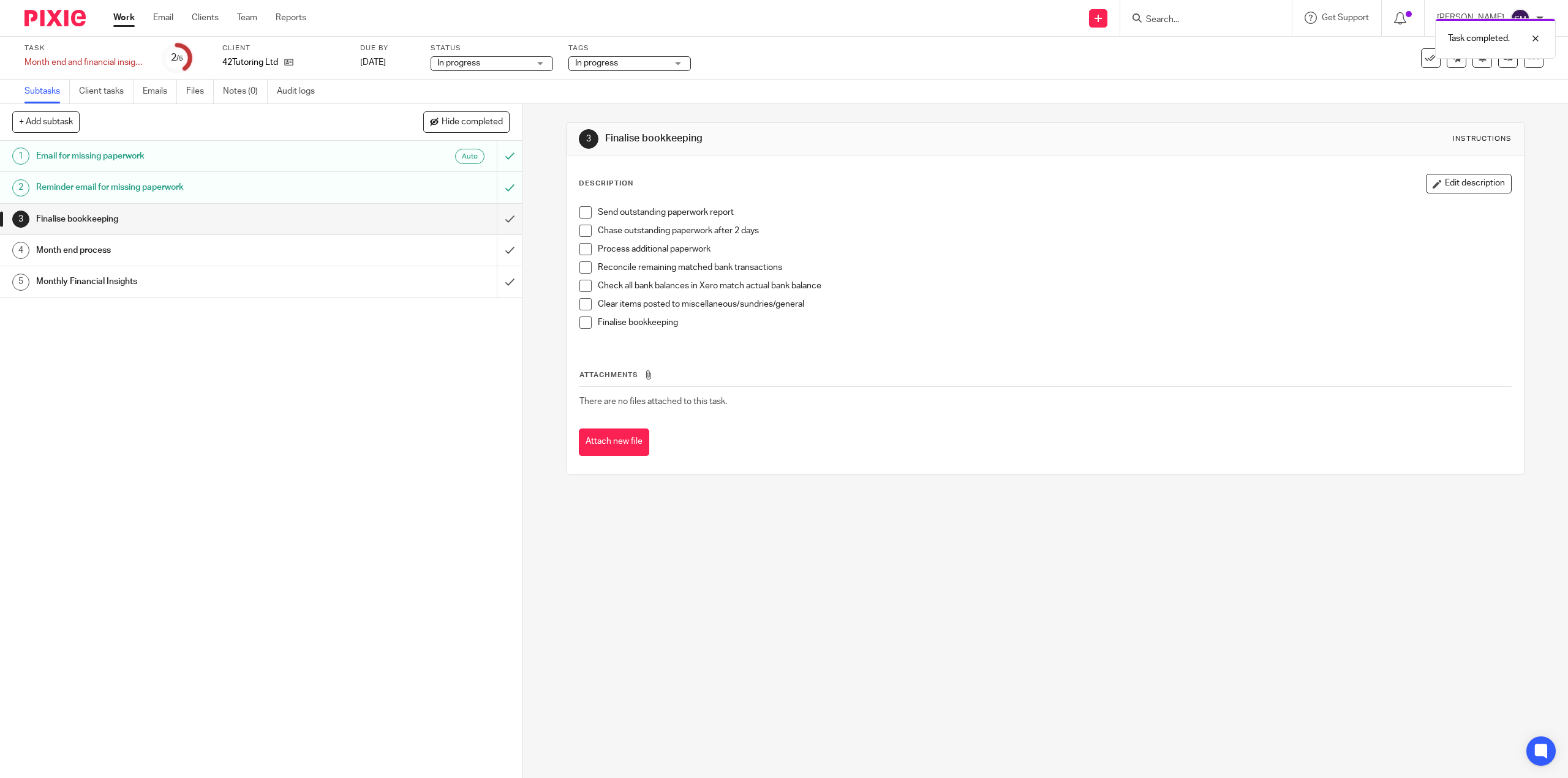
click at [368, 217] on div "Finalise bookkeeping" at bounding box center [261, 219] width 449 height 19
click at [493, 219] on input "submit" at bounding box center [261, 219] width 522 height 31
